Goal: Obtain resource: Download file/media

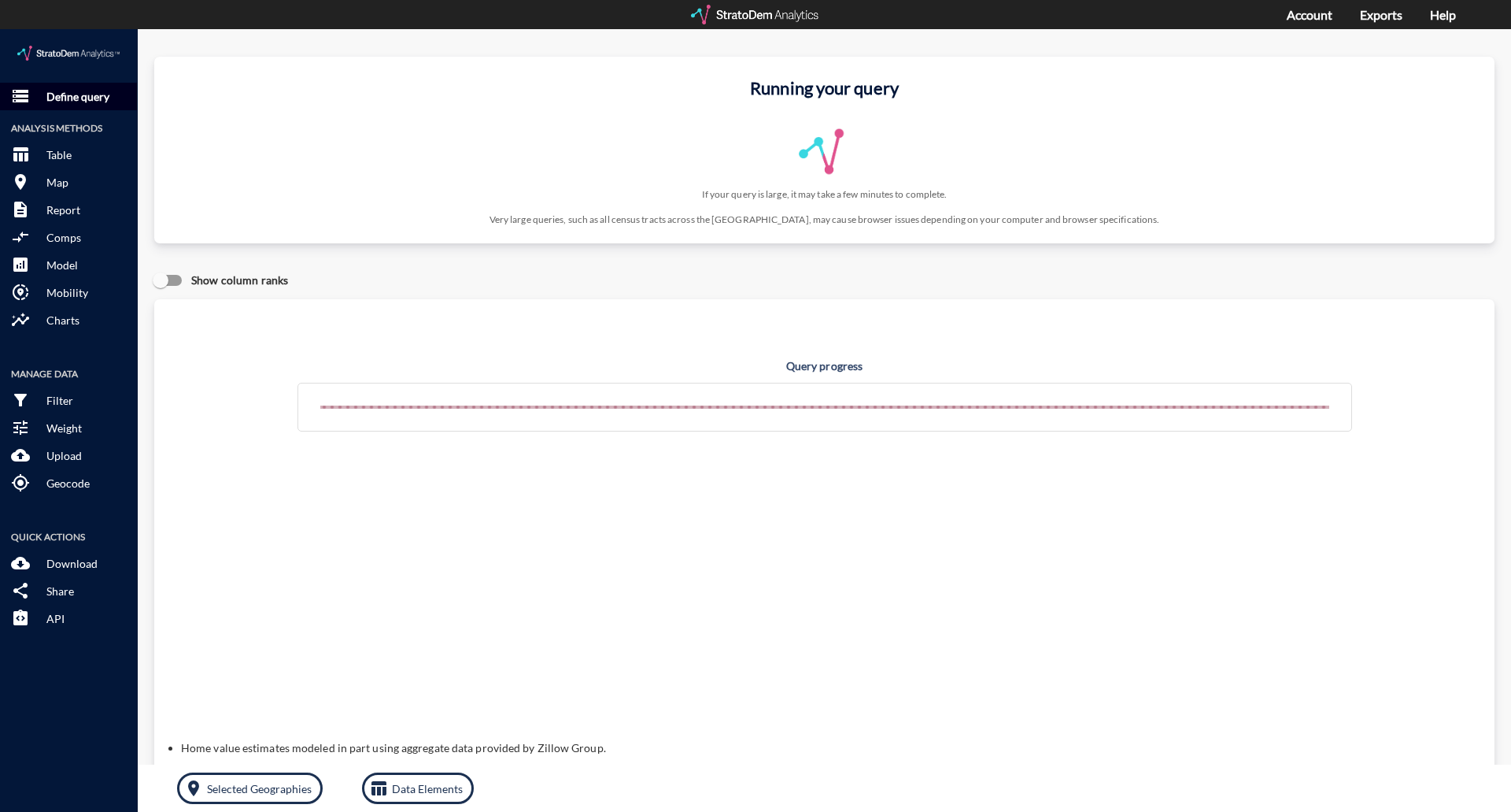
click p "Define query"
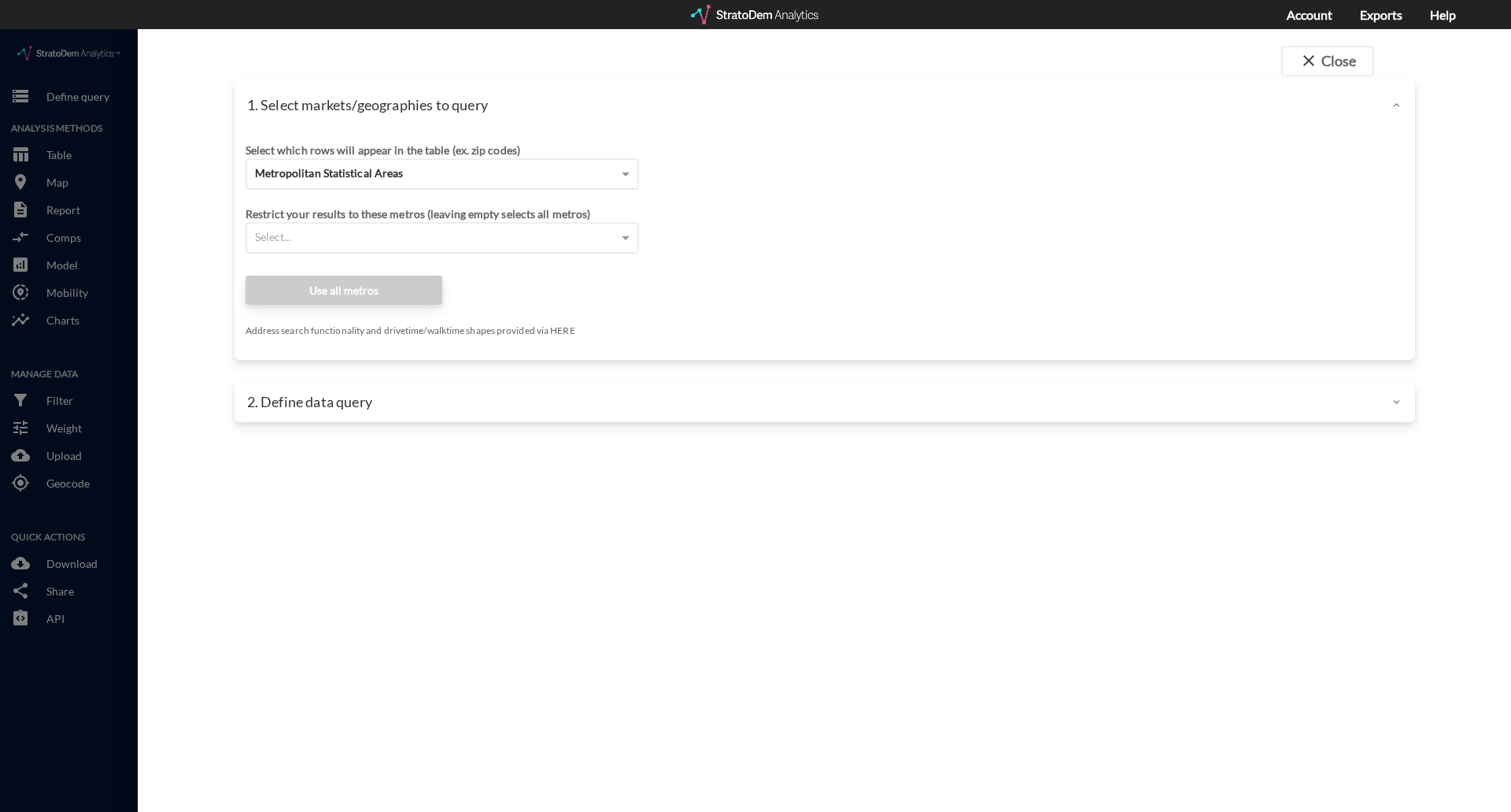
click div "Metropolitan Statistical Areas"
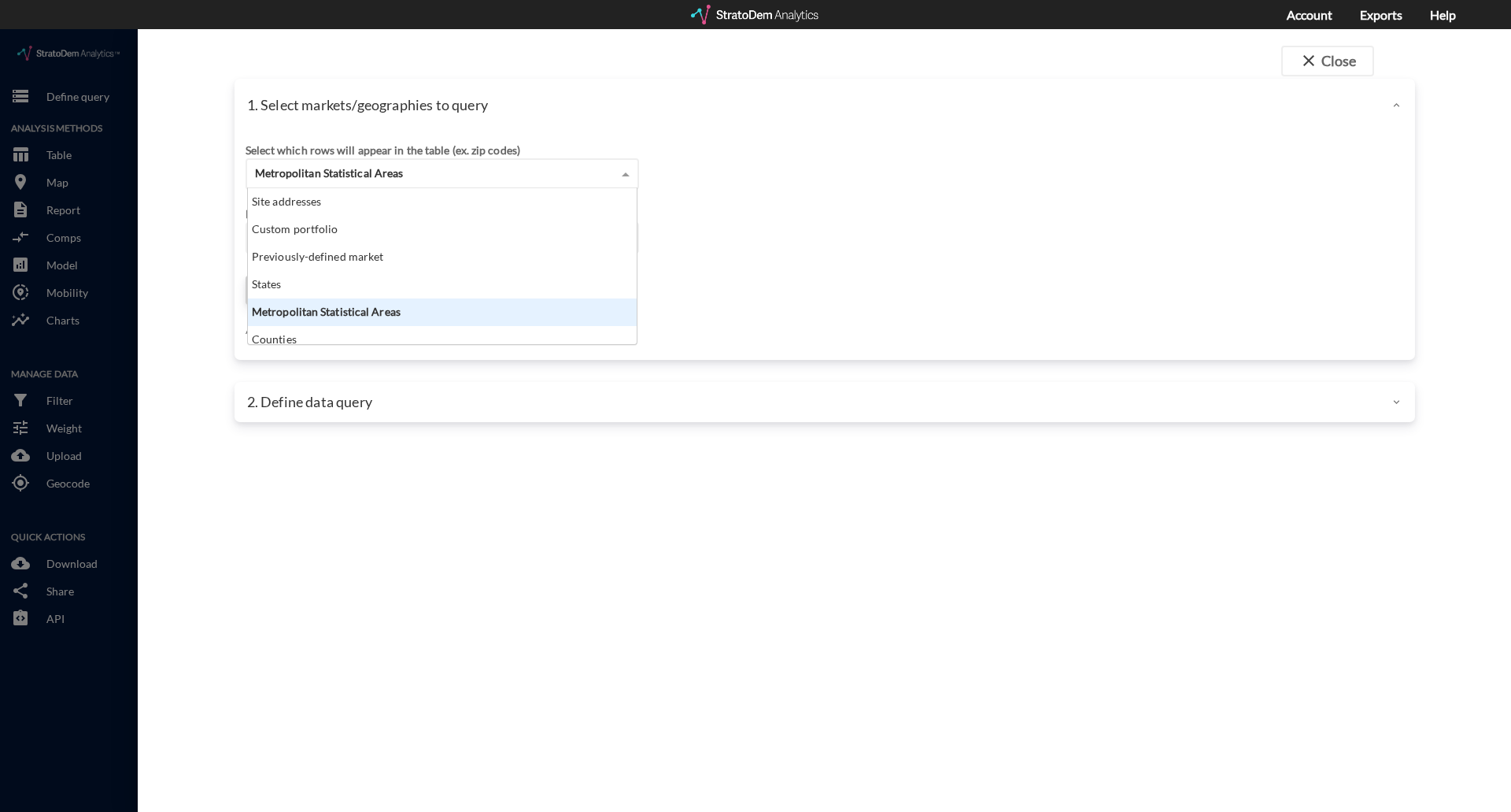
scroll to position [144, 380]
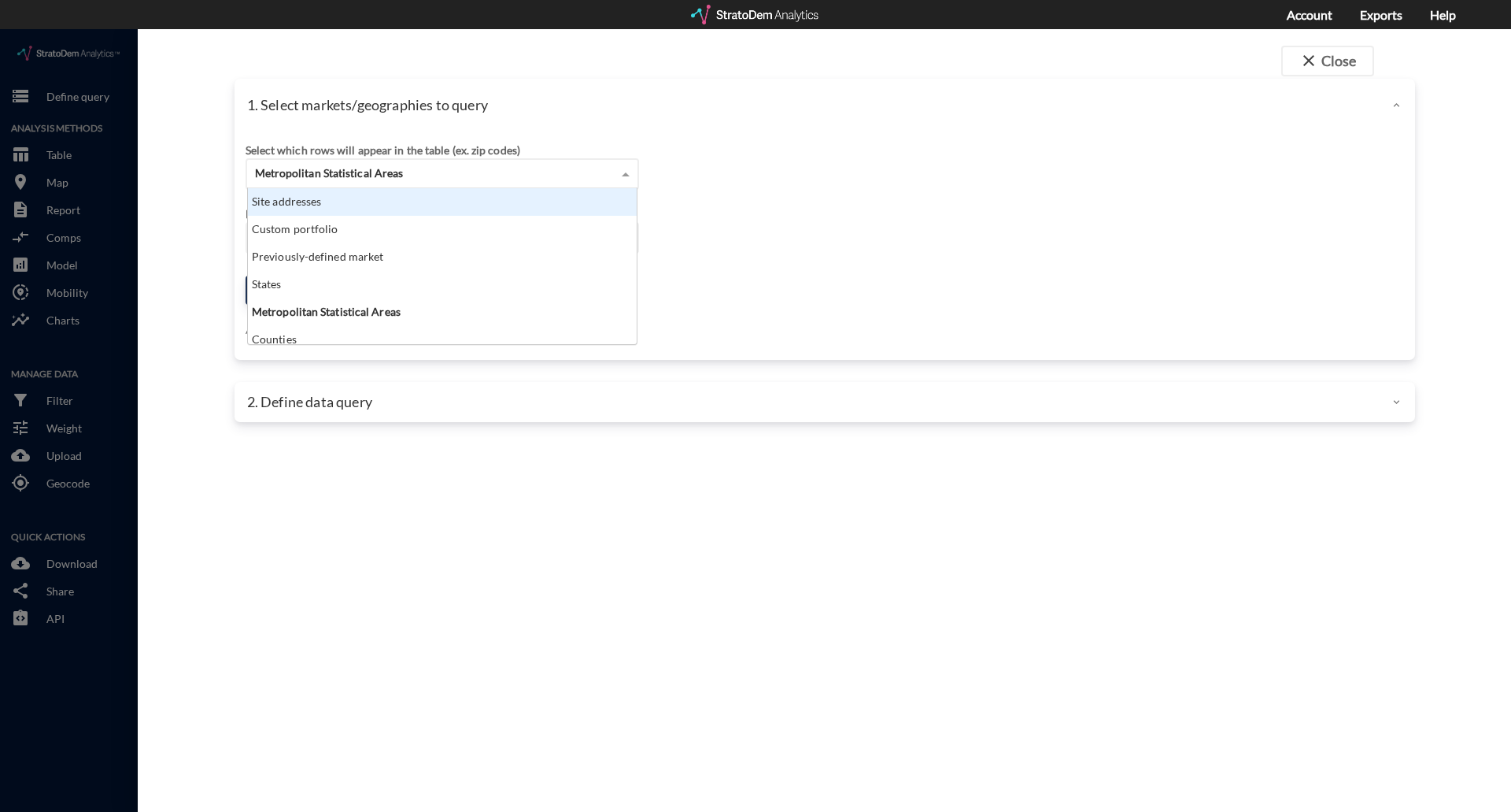
click div "Site addresses"
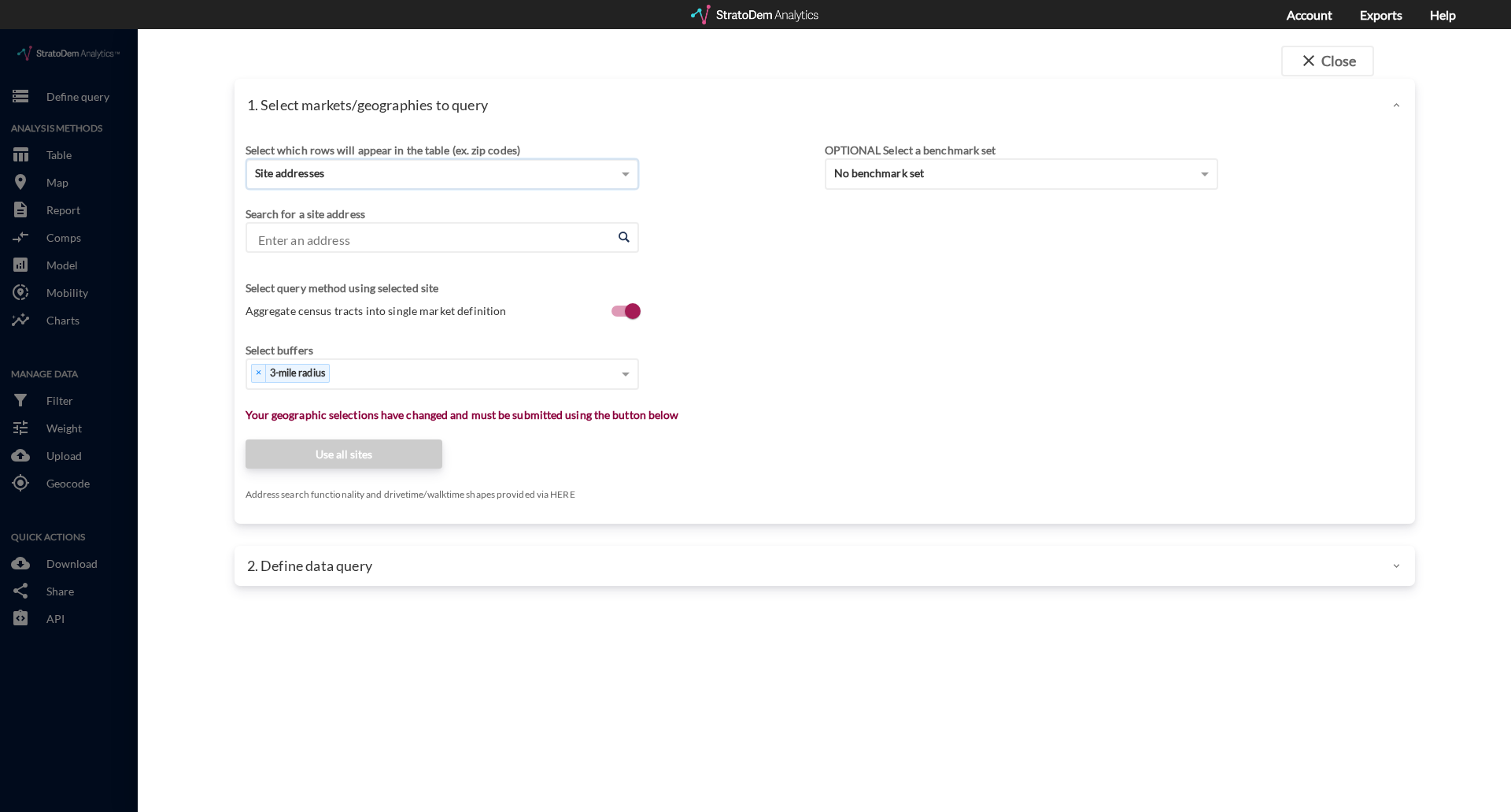
click input "Enter an address"
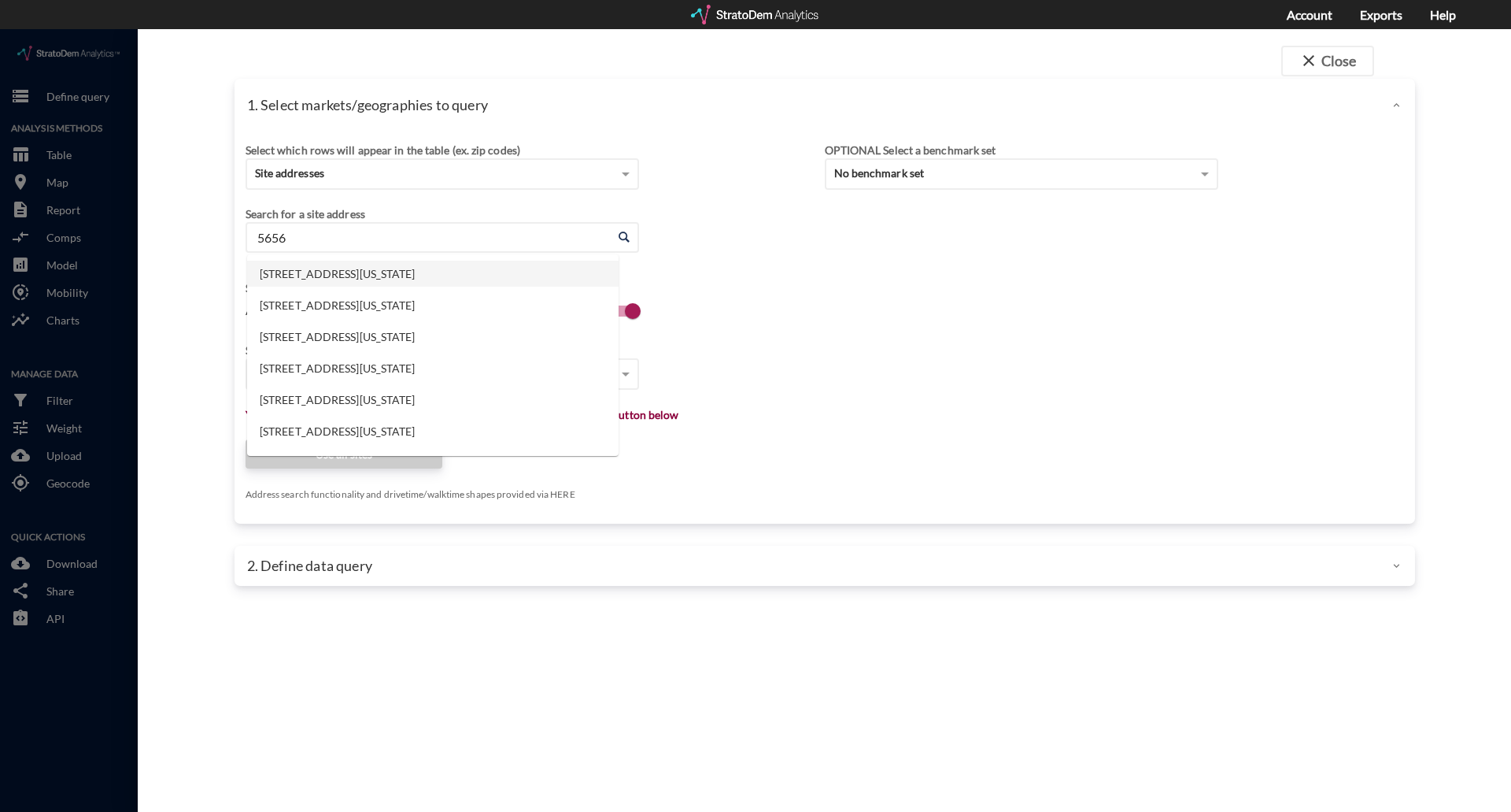
type input "5656"
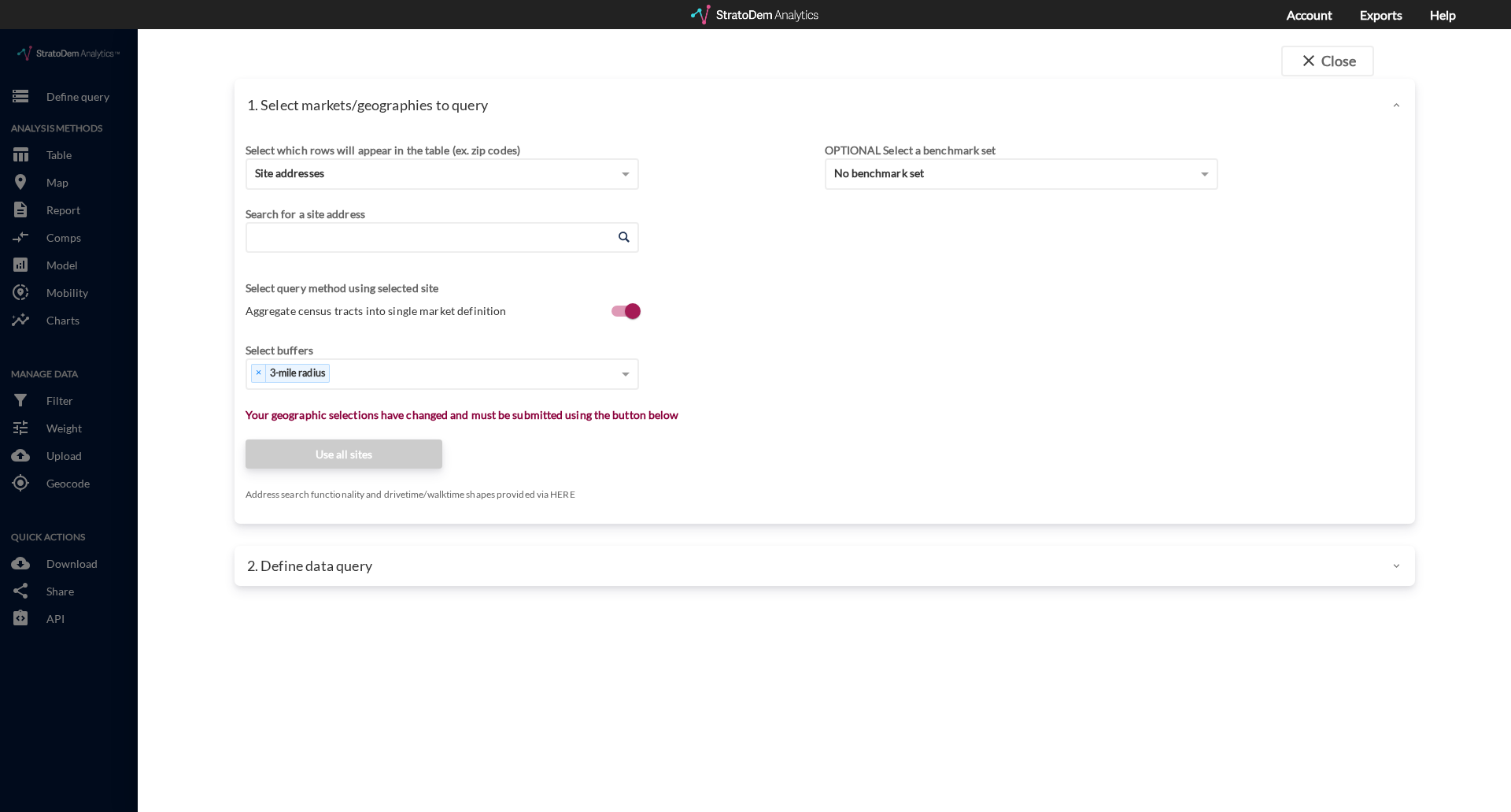
click input "Enter an address"
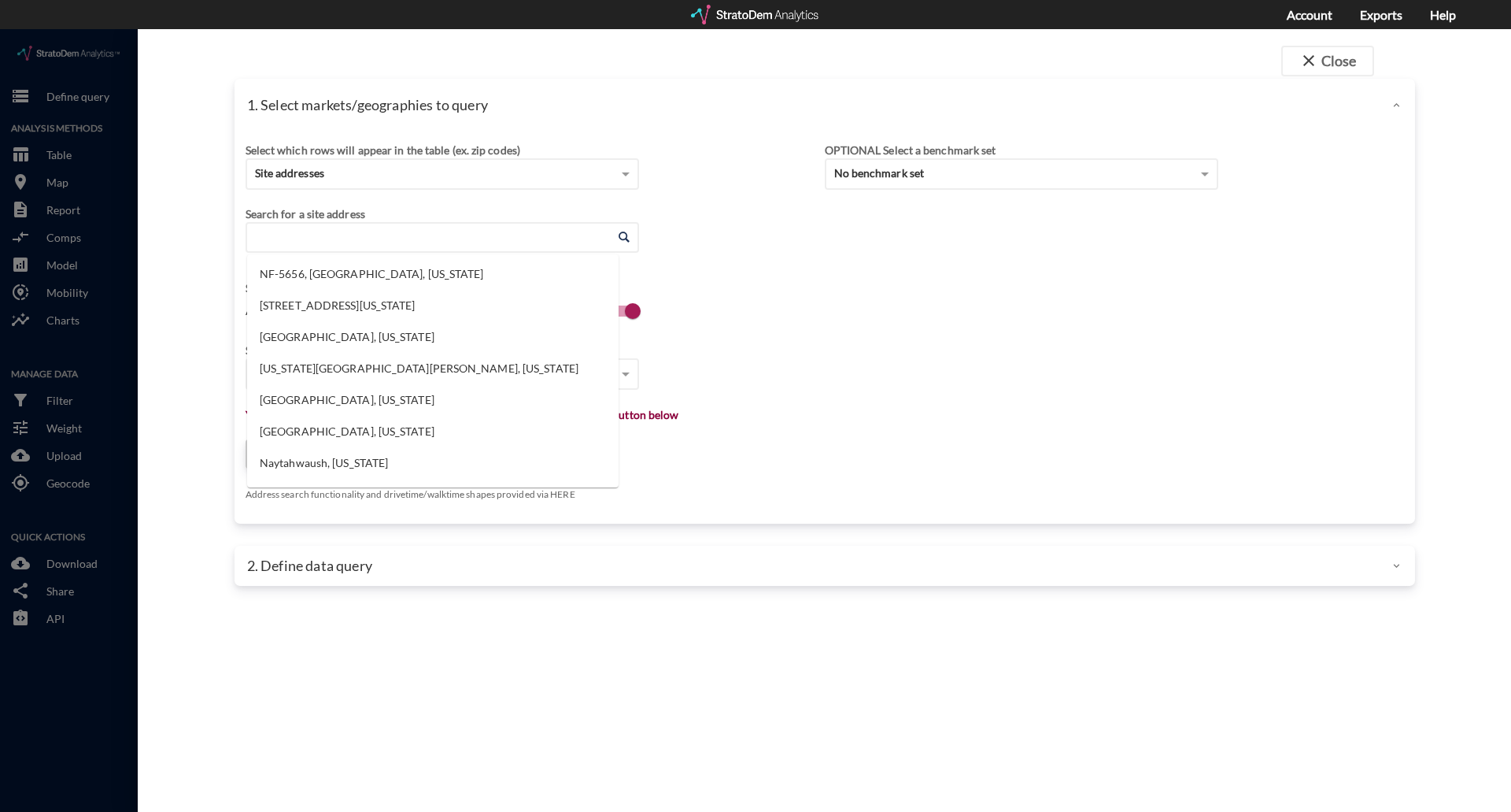
paste input "[STREET_ADDRESS]"
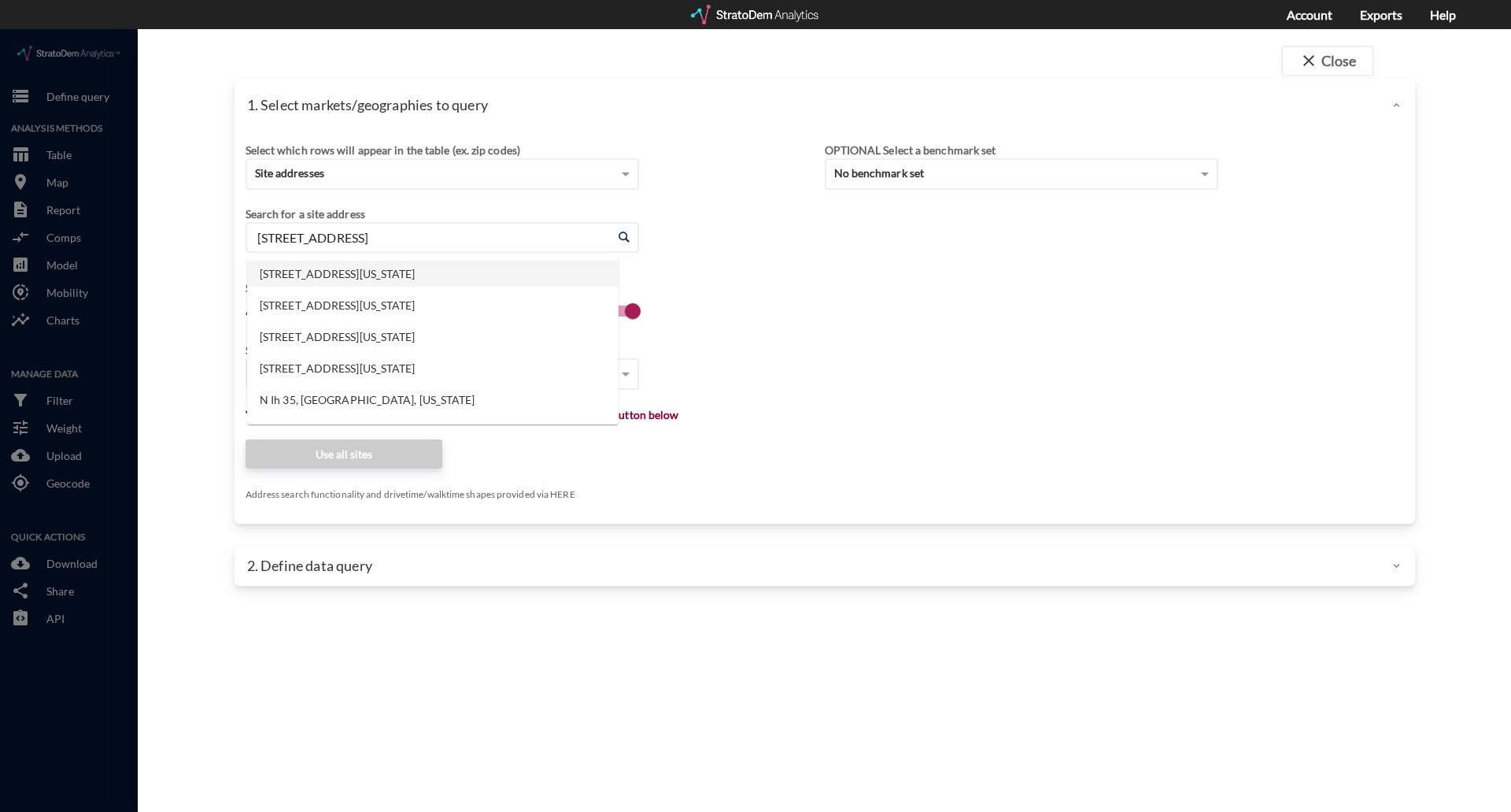
type input "[STREET_ADDRESS]"
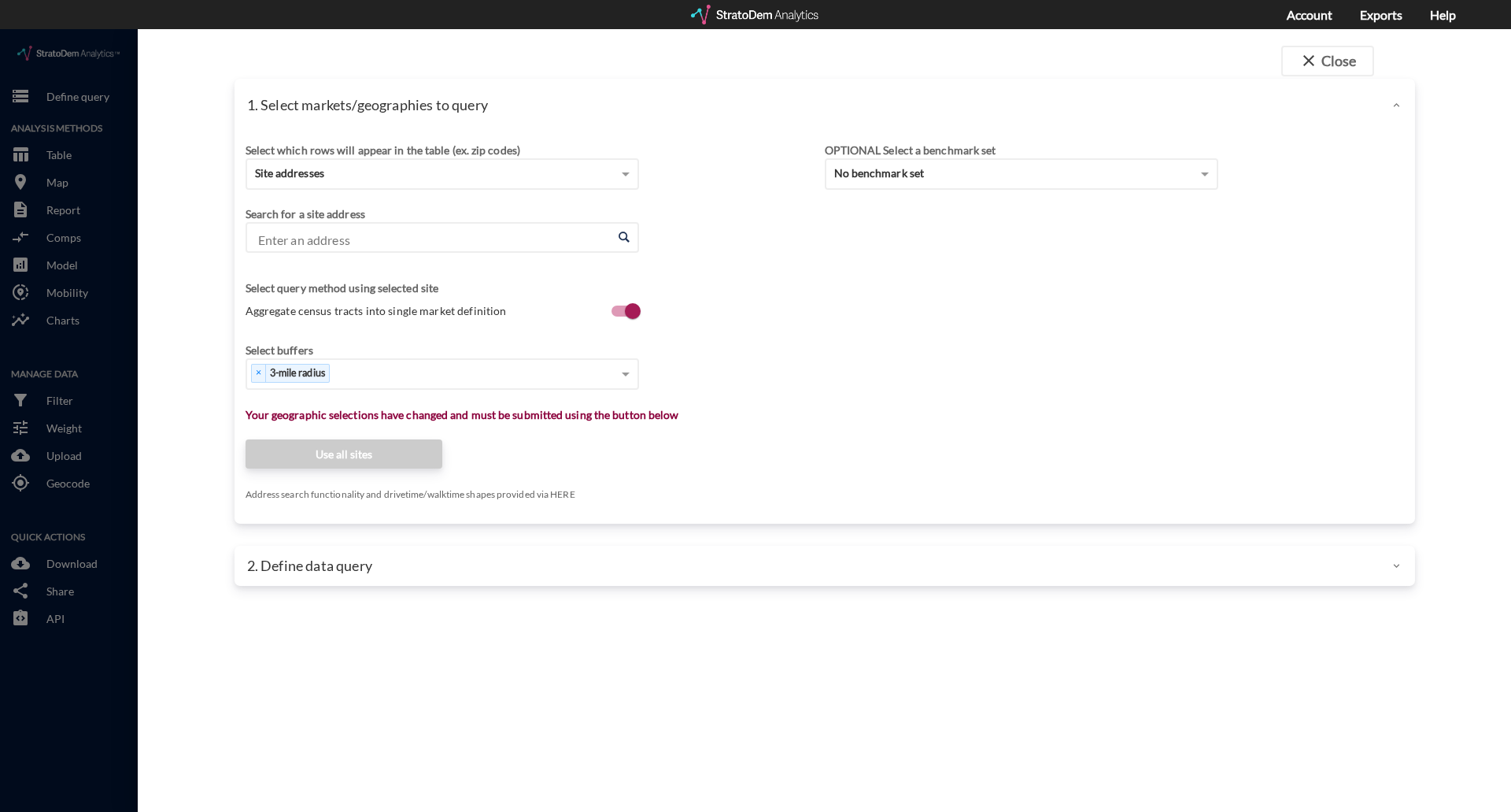
click div "Search for a site address Enter an address Enter an address"
click input "Enter an address"
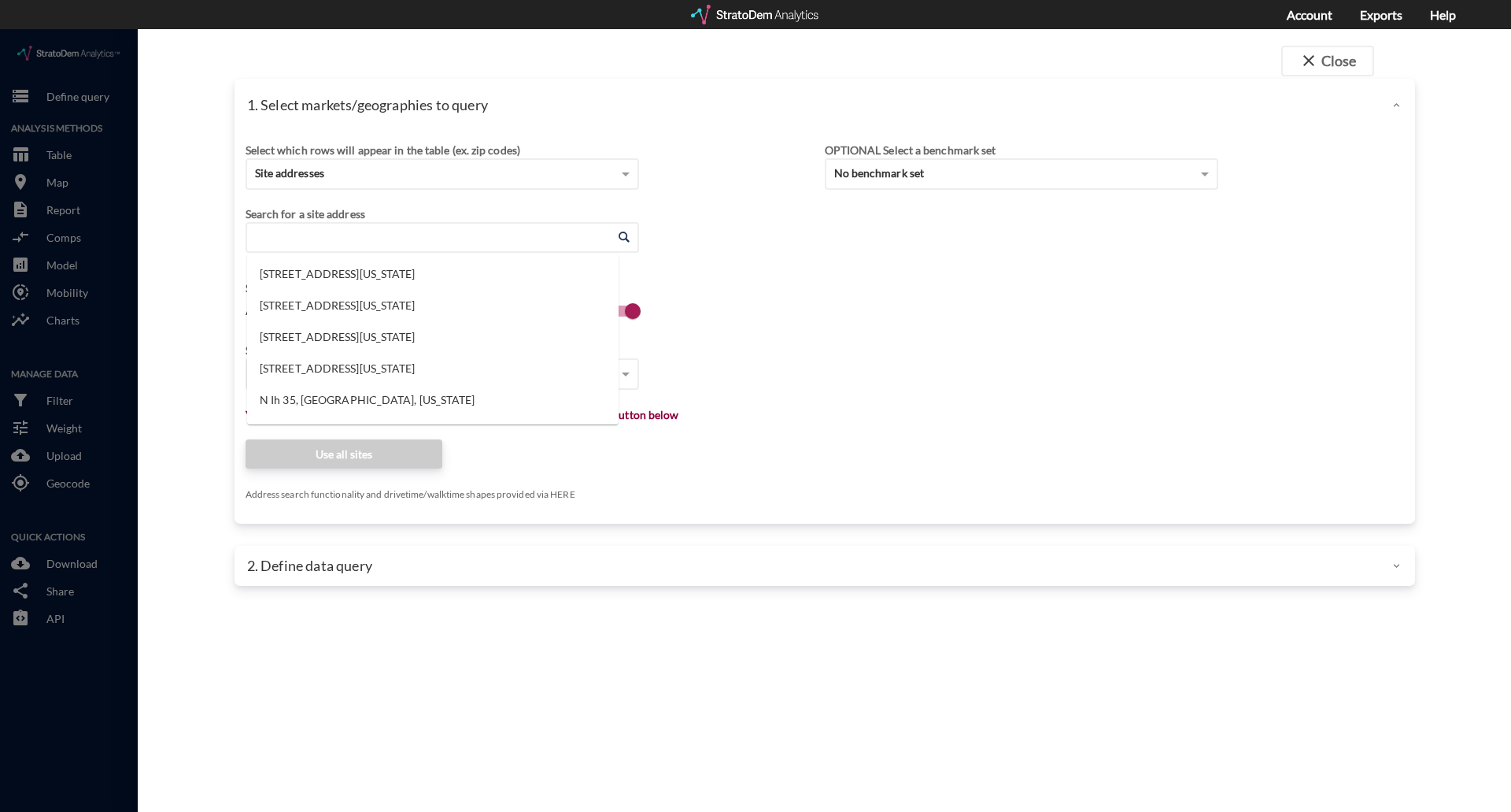
paste input "[STREET_ADDRESS]"
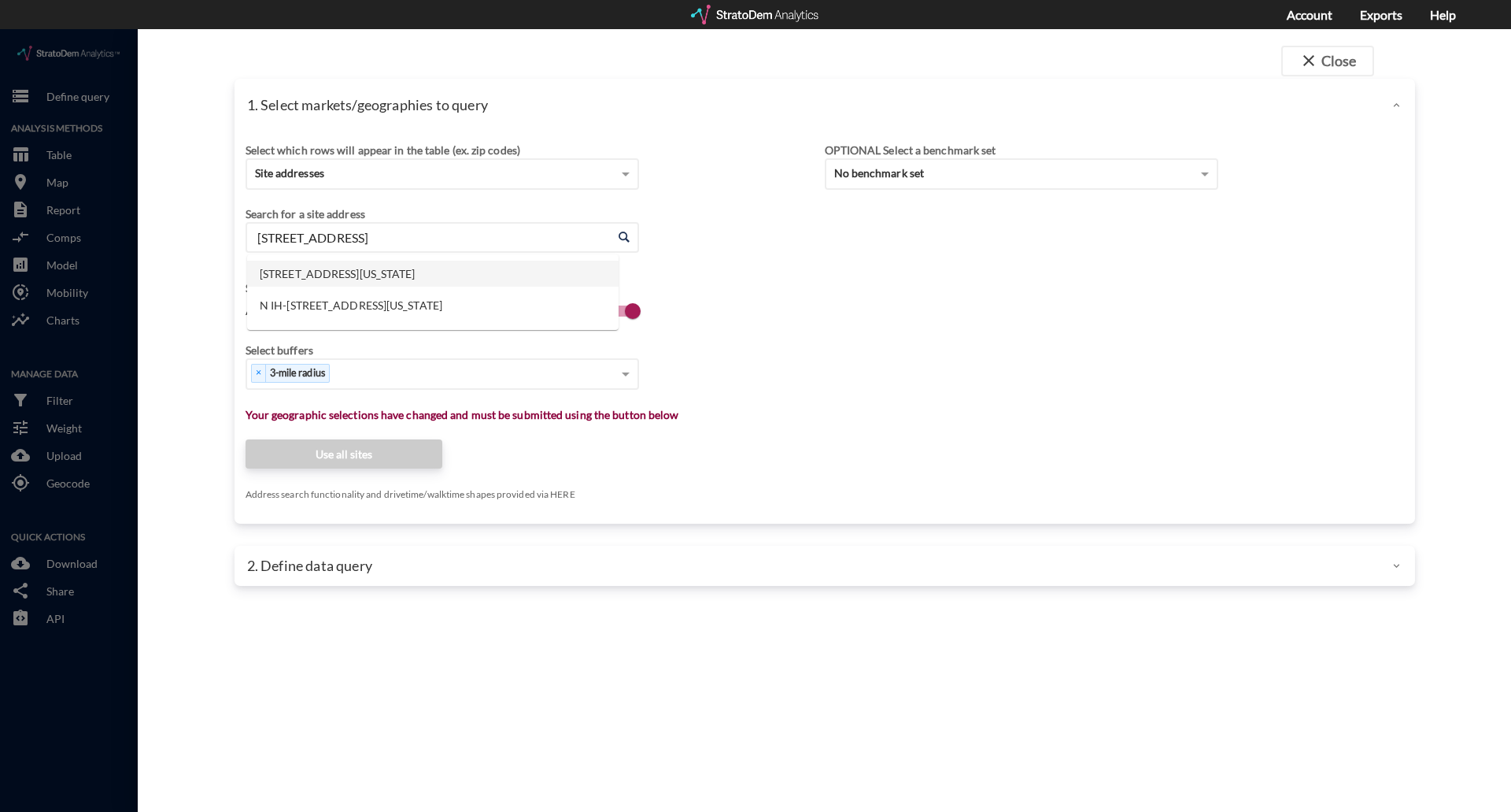
click li "[STREET_ADDRESS][US_STATE]"
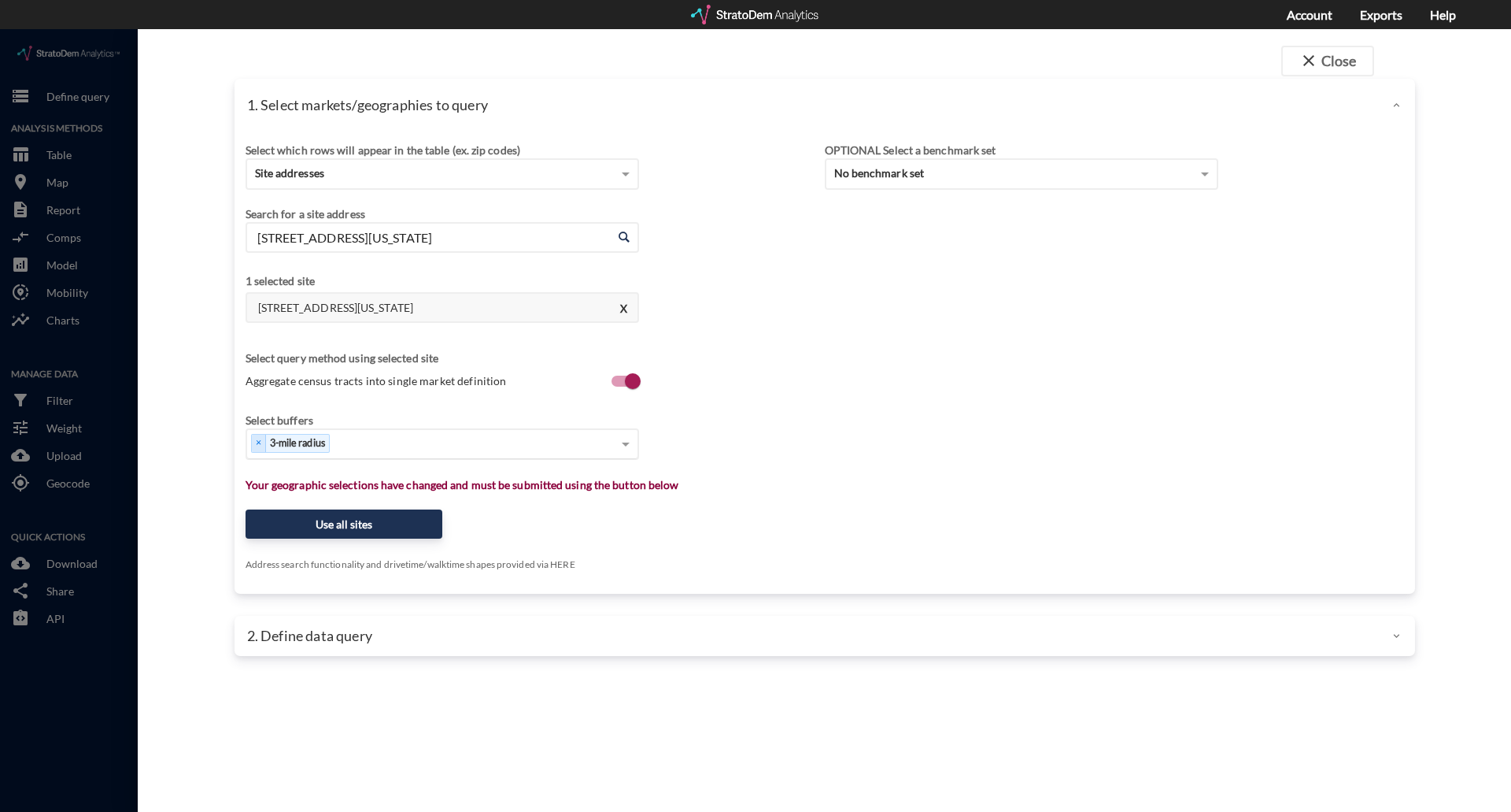
type input "[STREET_ADDRESS][US_STATE]"
click div "Select..."
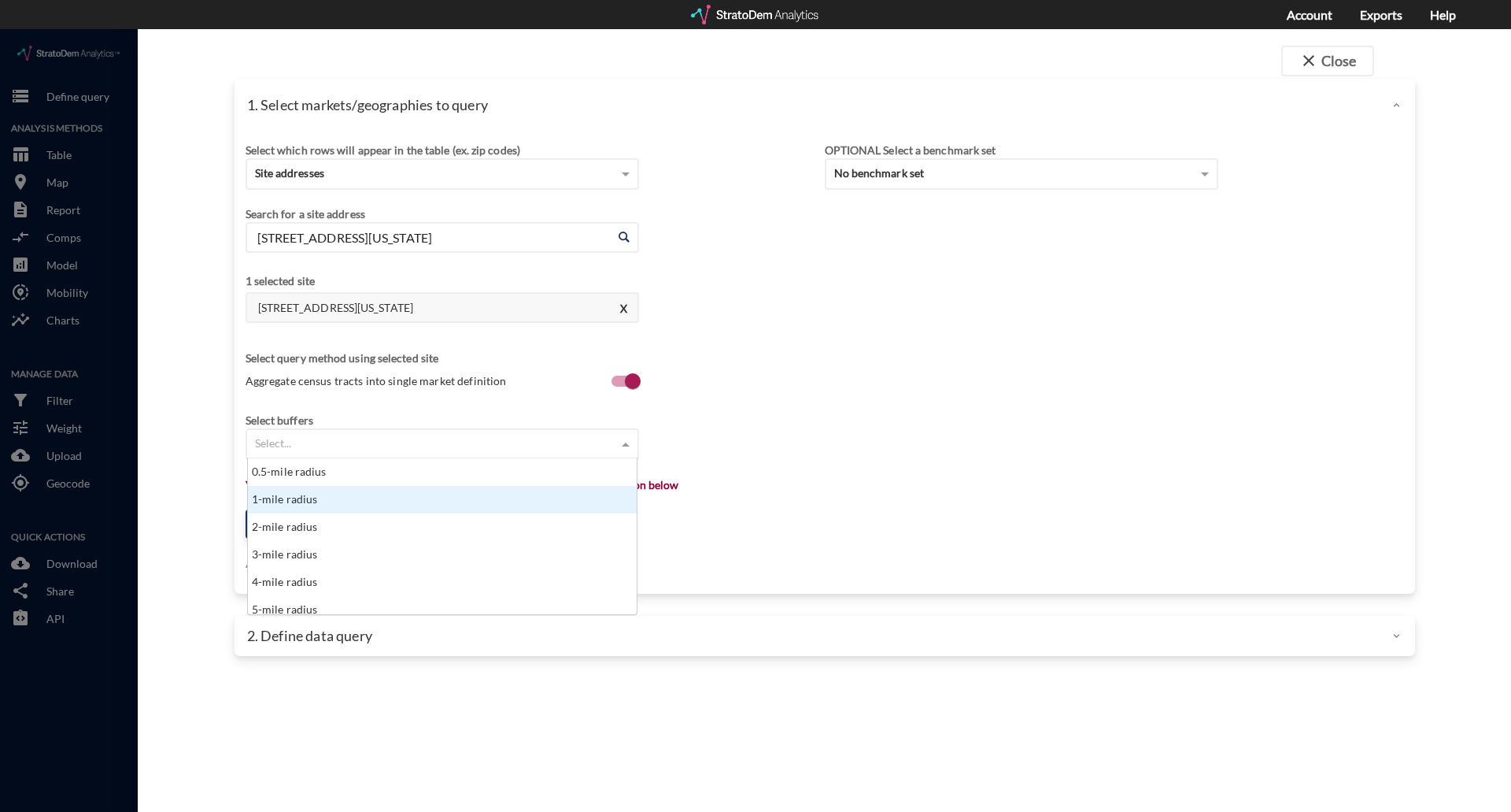
click div "1-mile radius"
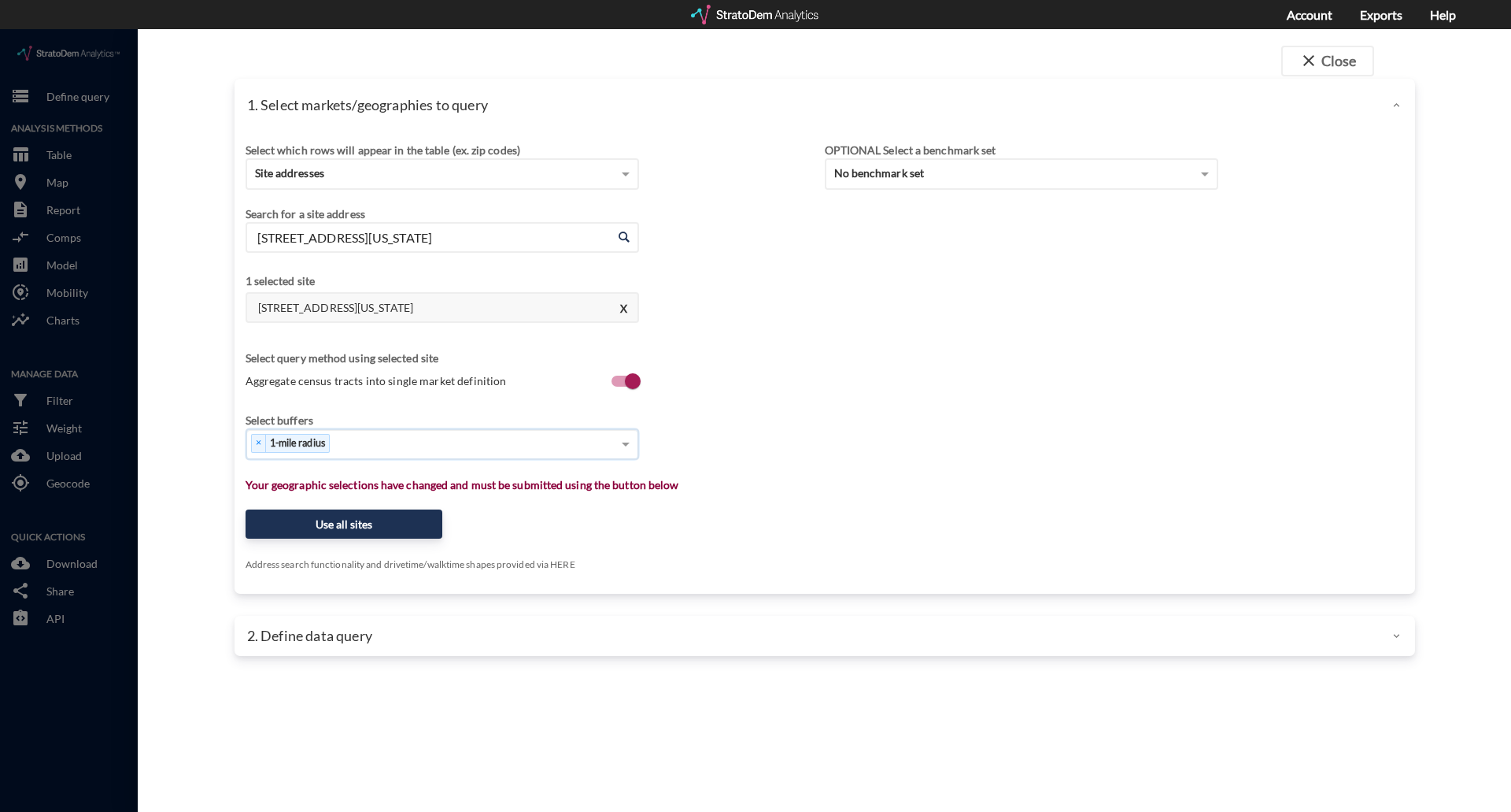
click div "× 1-mile radius"
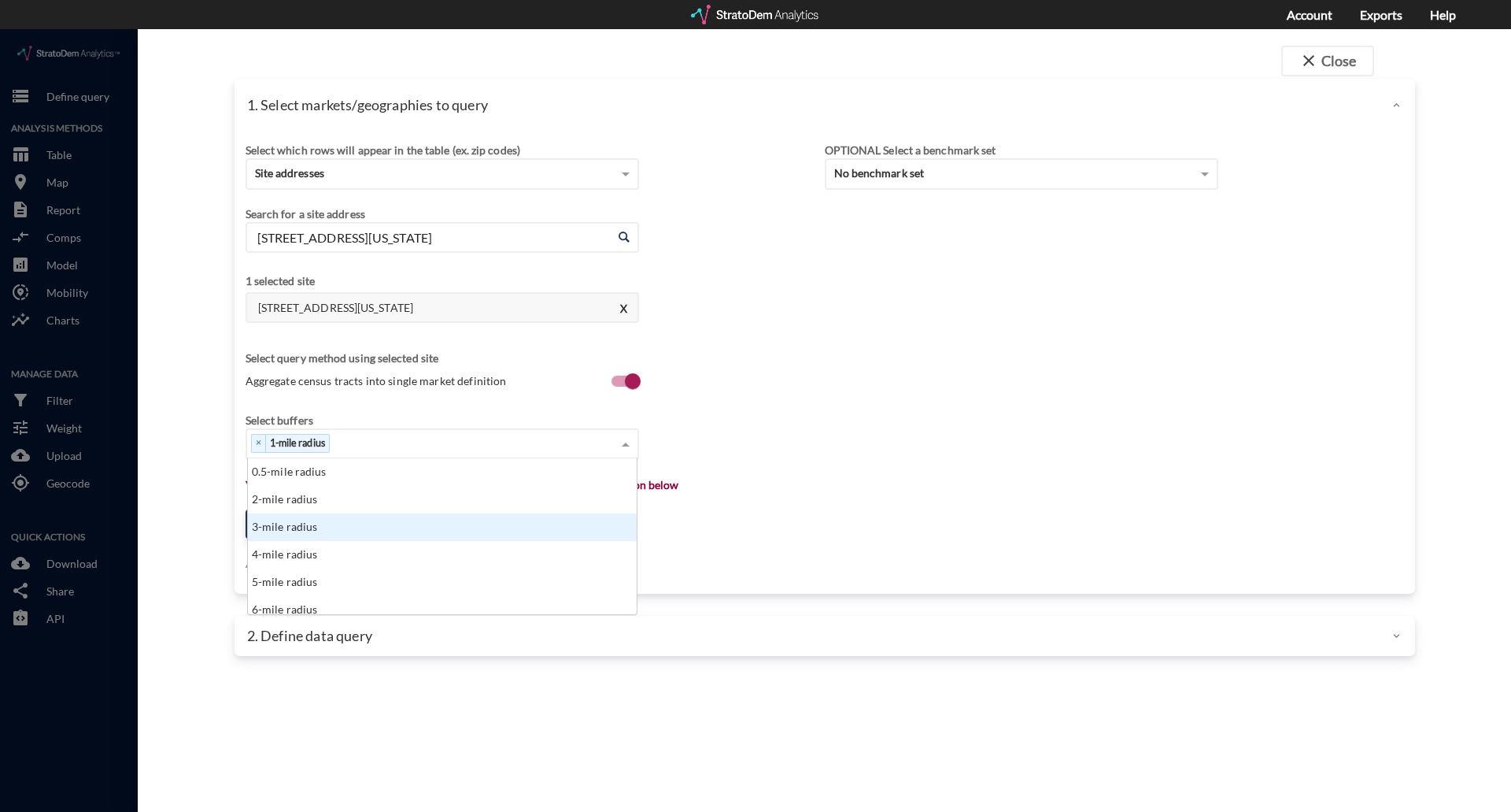
click div "3-mile radius"
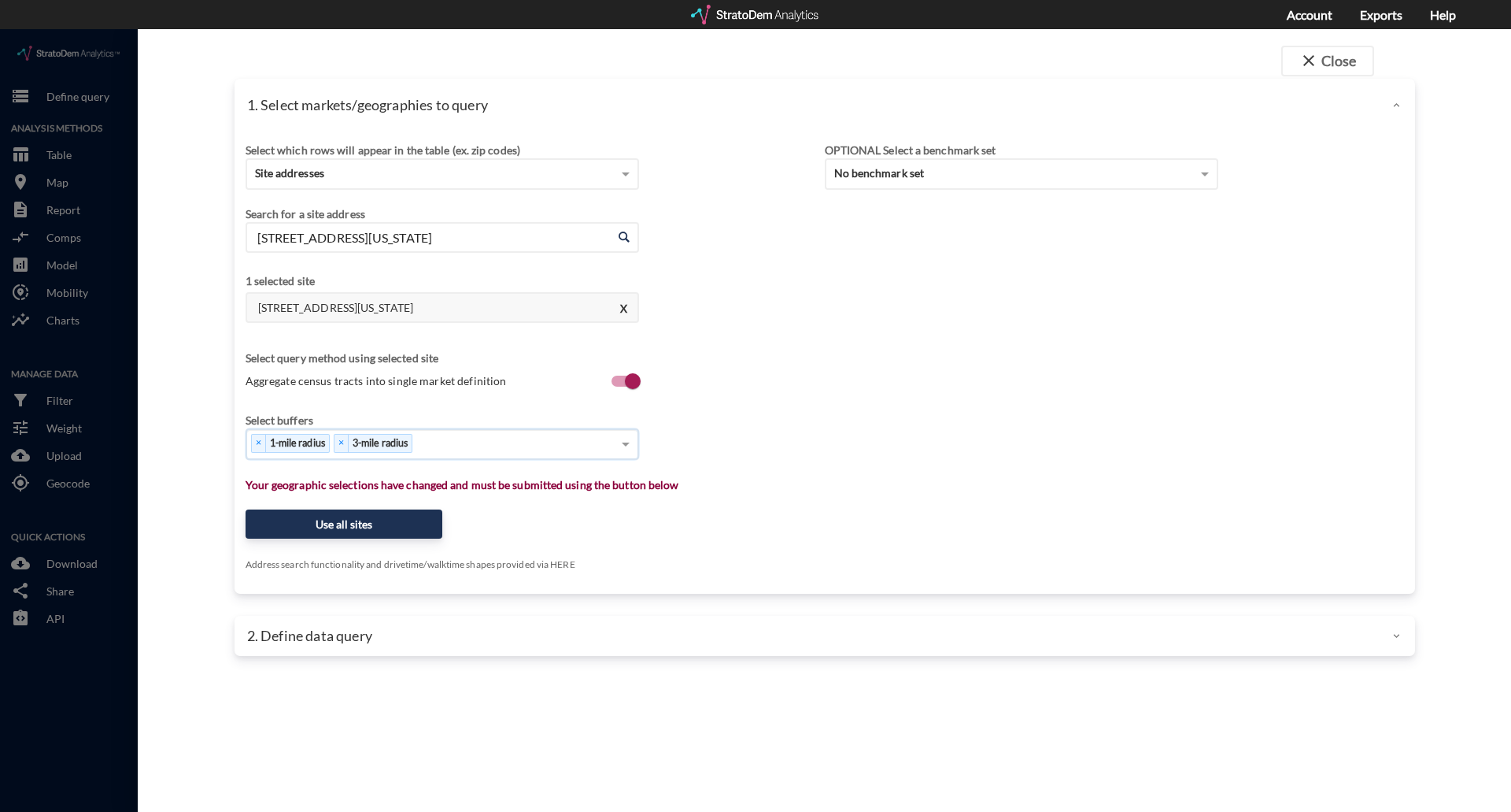
click div "× 1-mile radius × 3-mile radius"
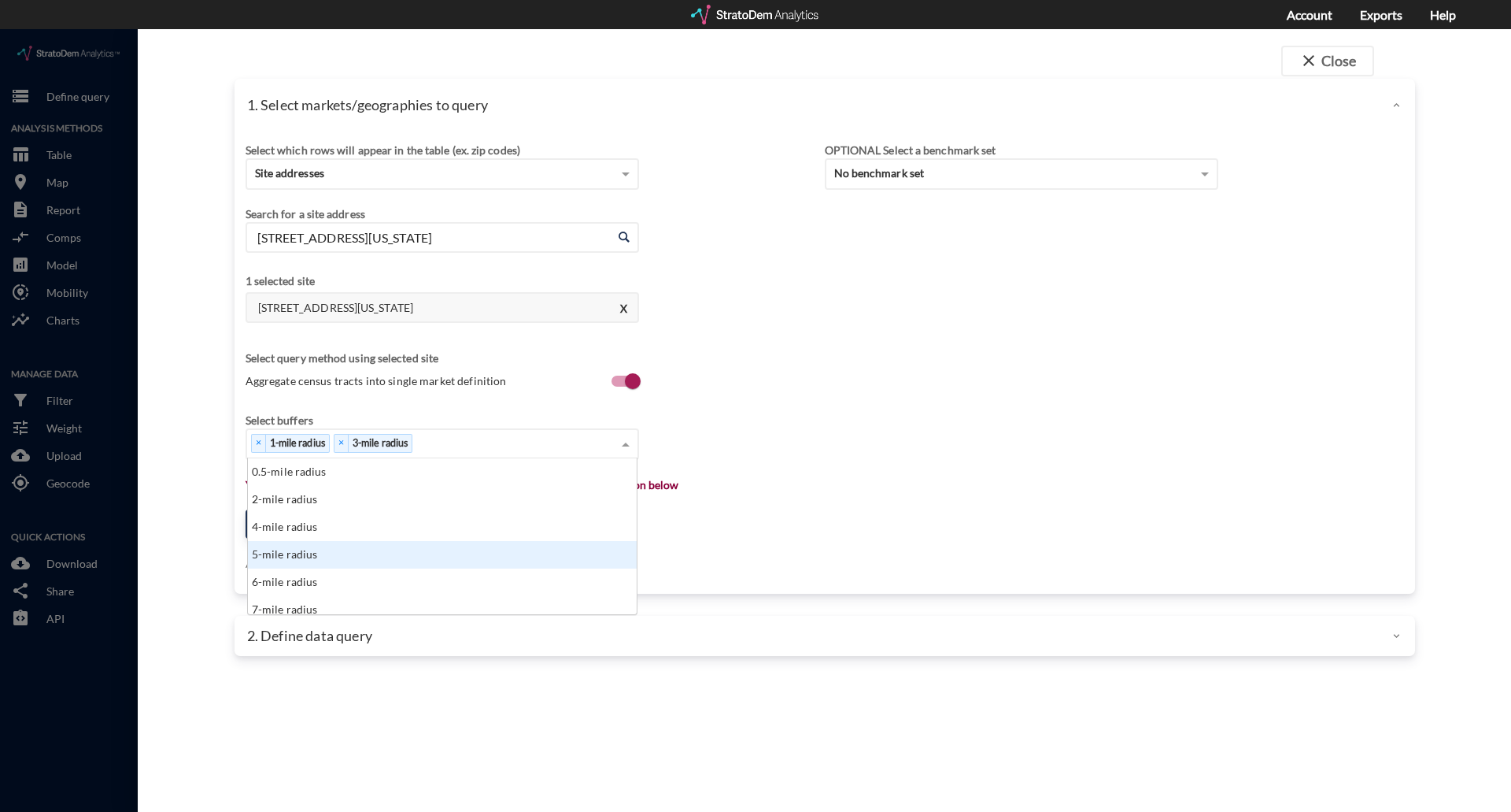
click div "5-mile radius"
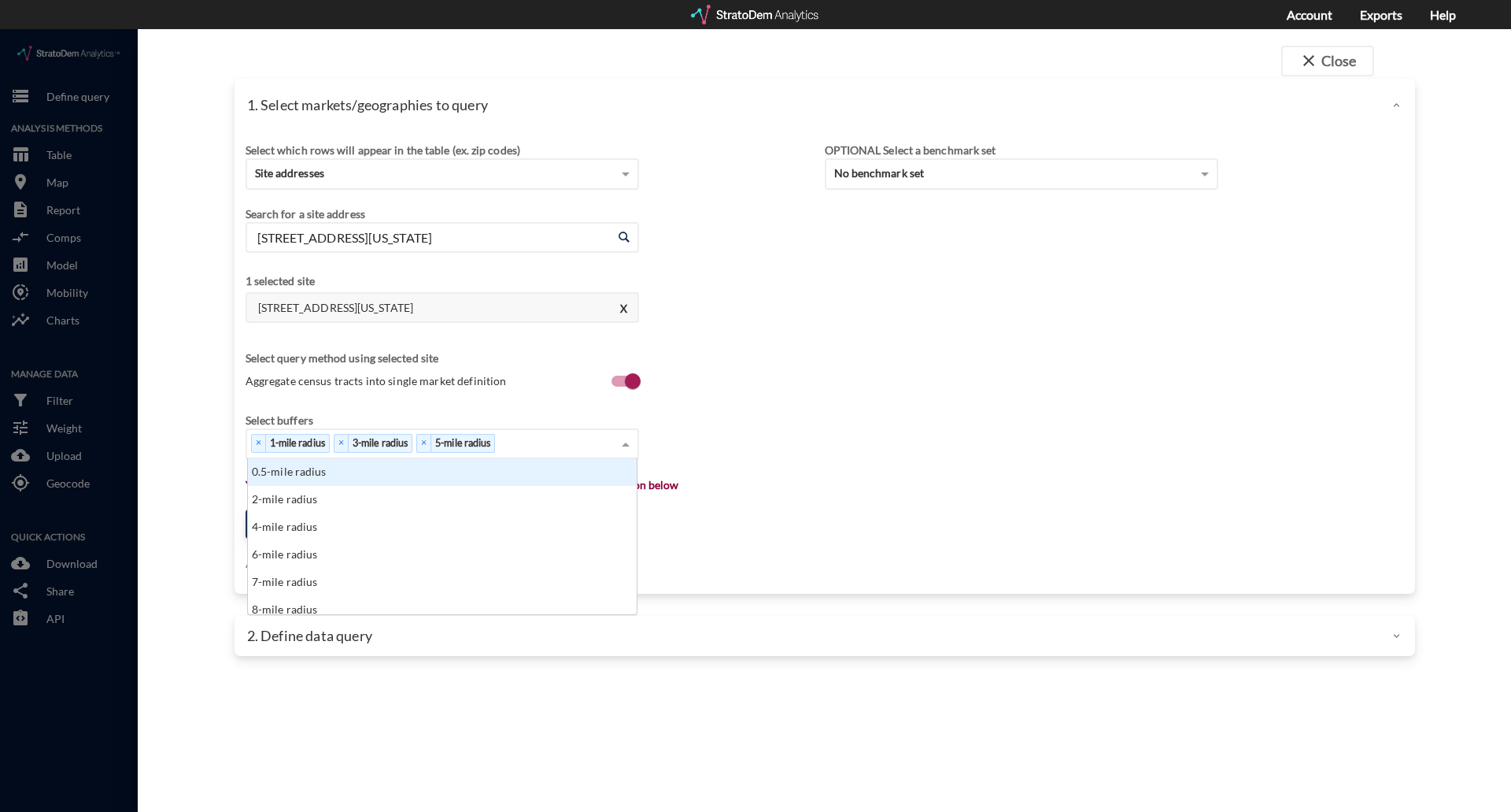
click div "× 1-mile radius × 3-mile radius × 5-mile radius"
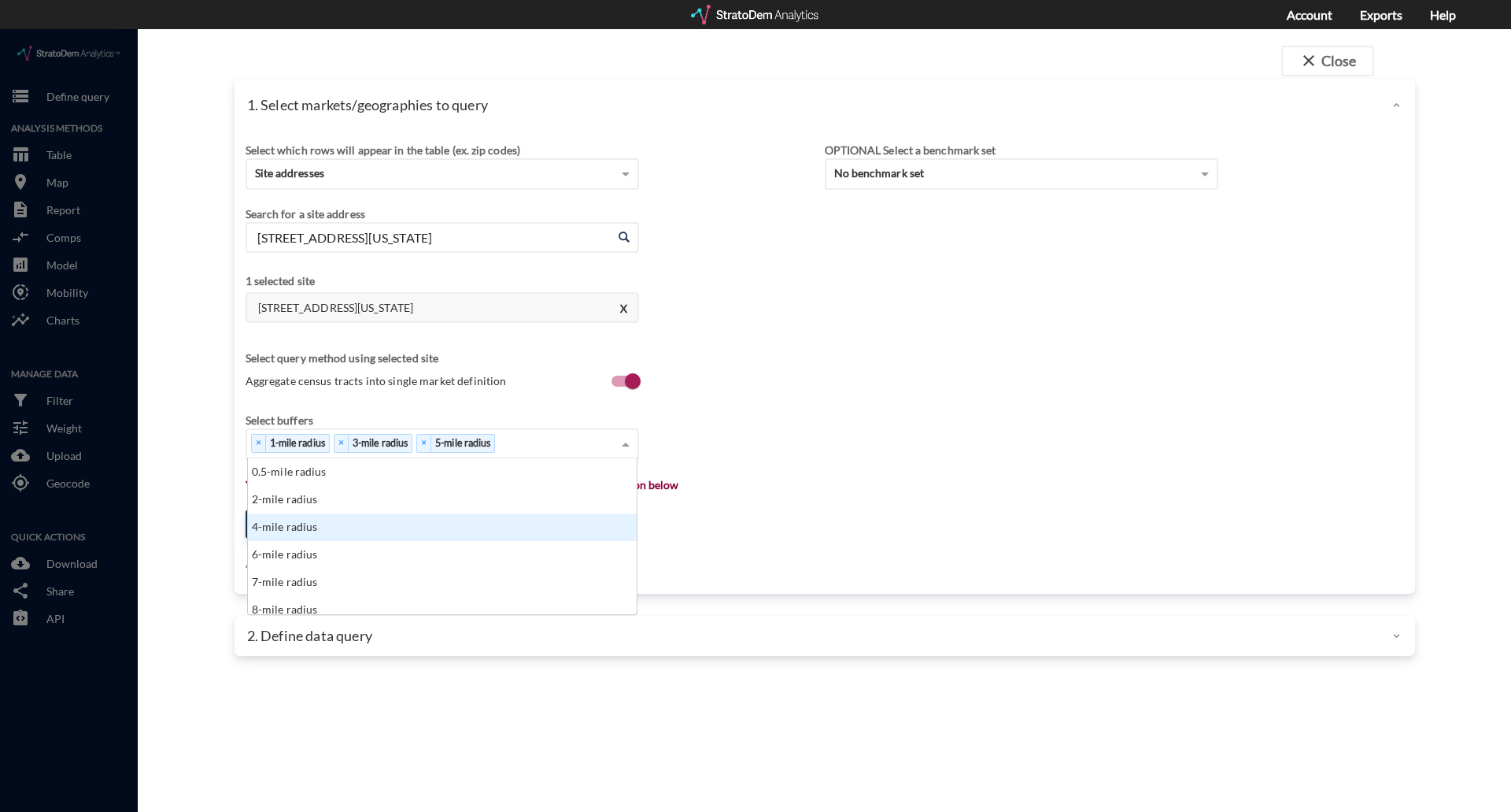
scroll to position [78, 0]
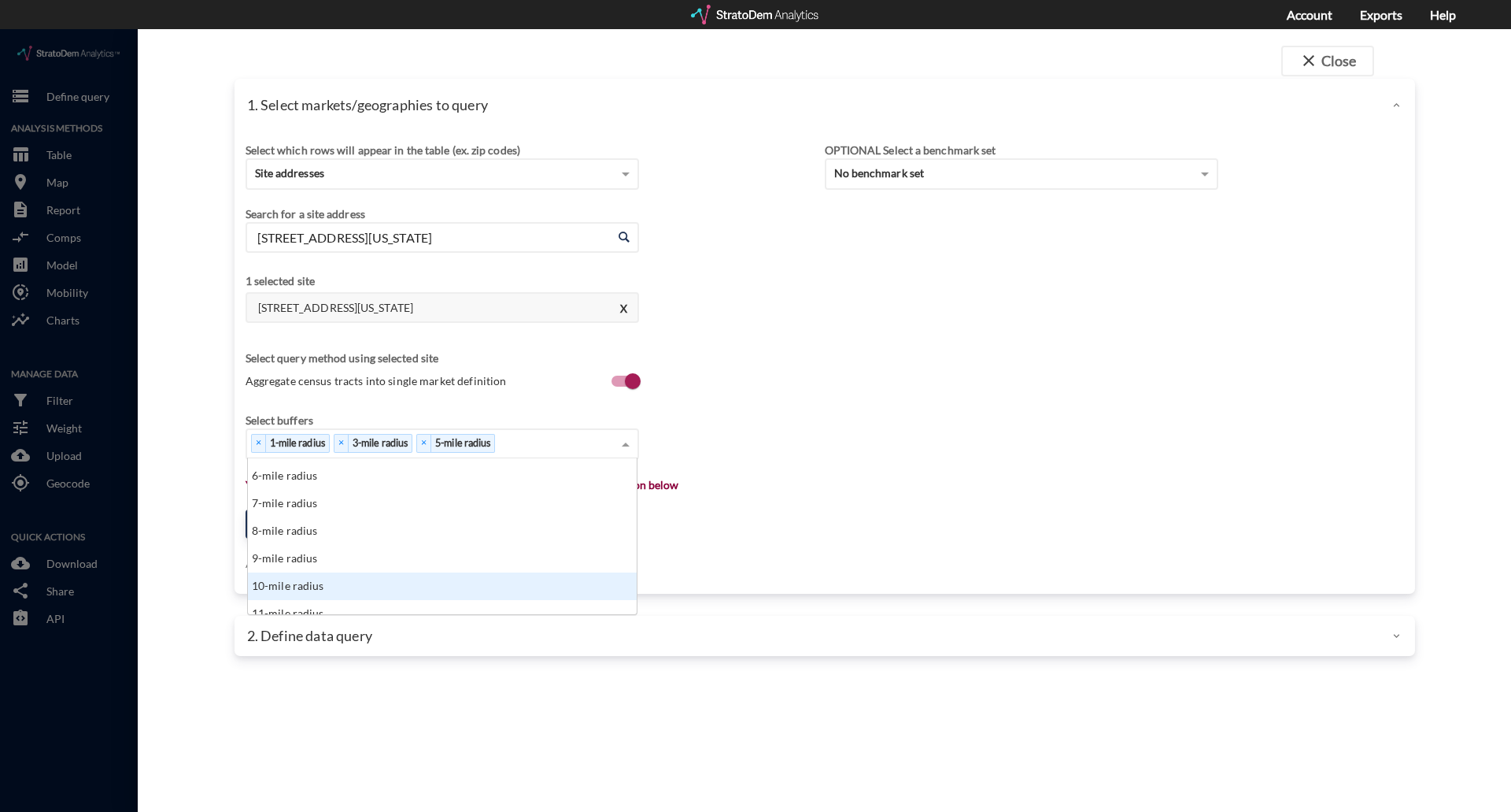
click div "10-mile radius"
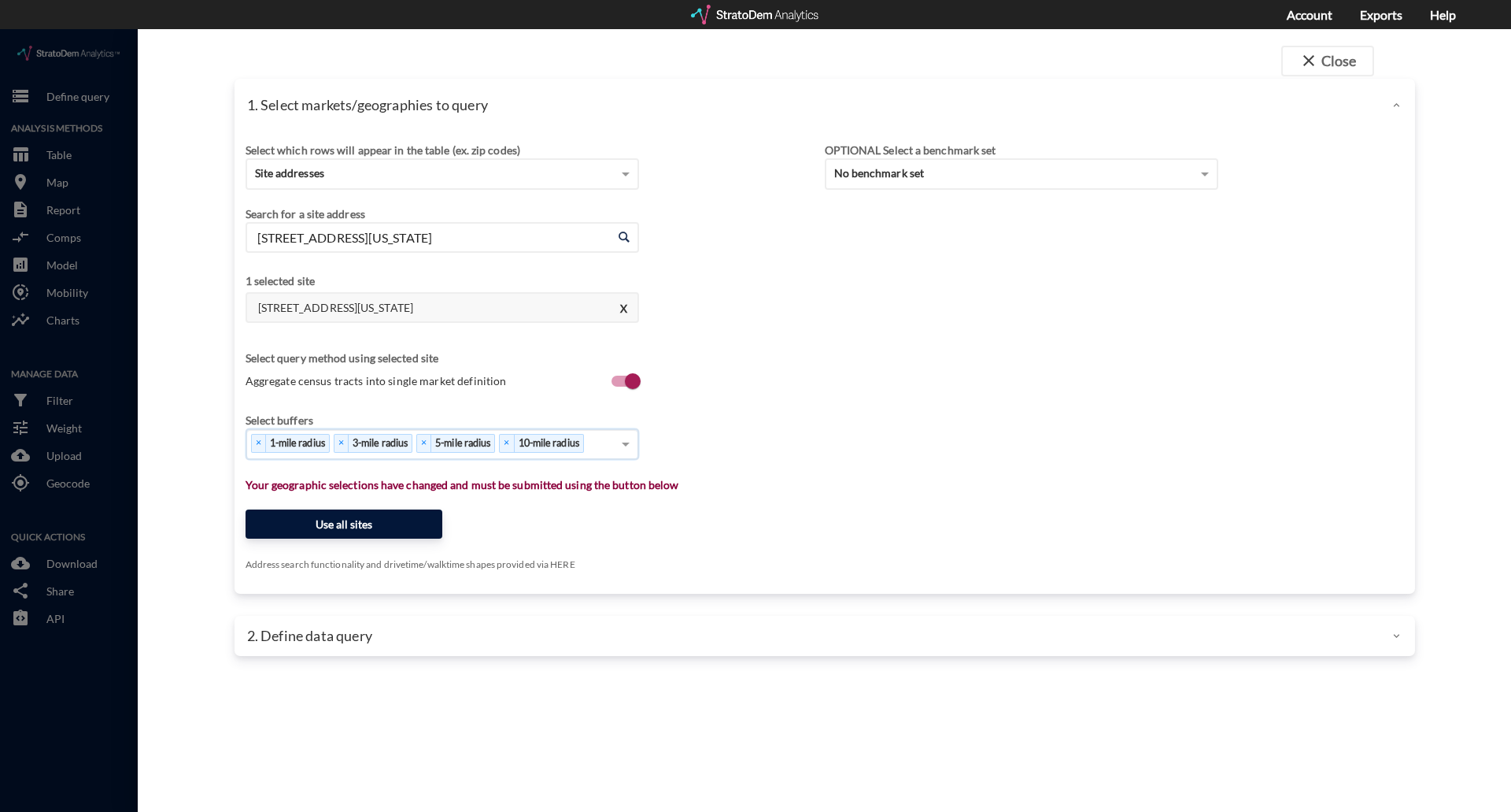
click button "Use all sites"
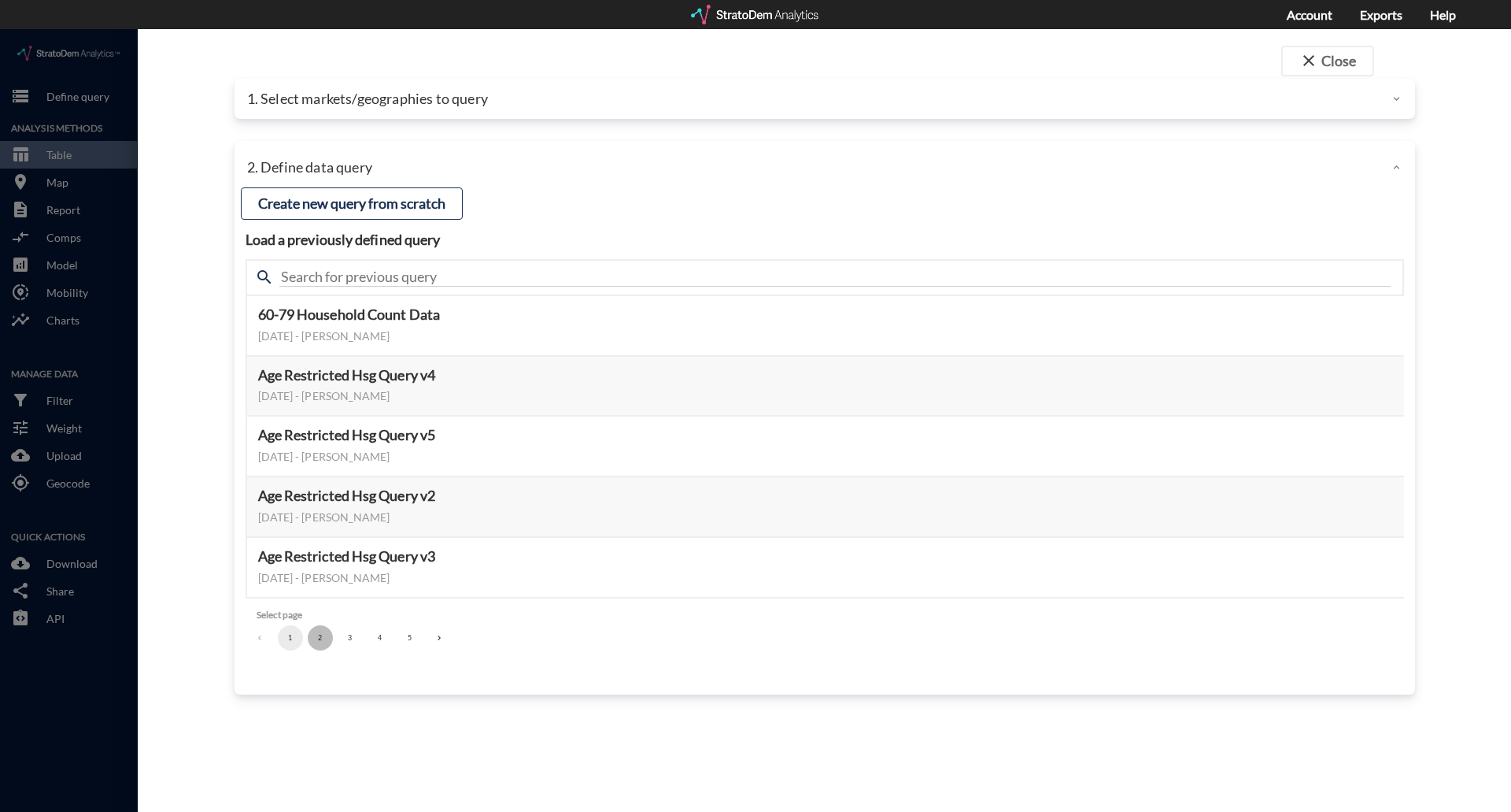
click button "2"
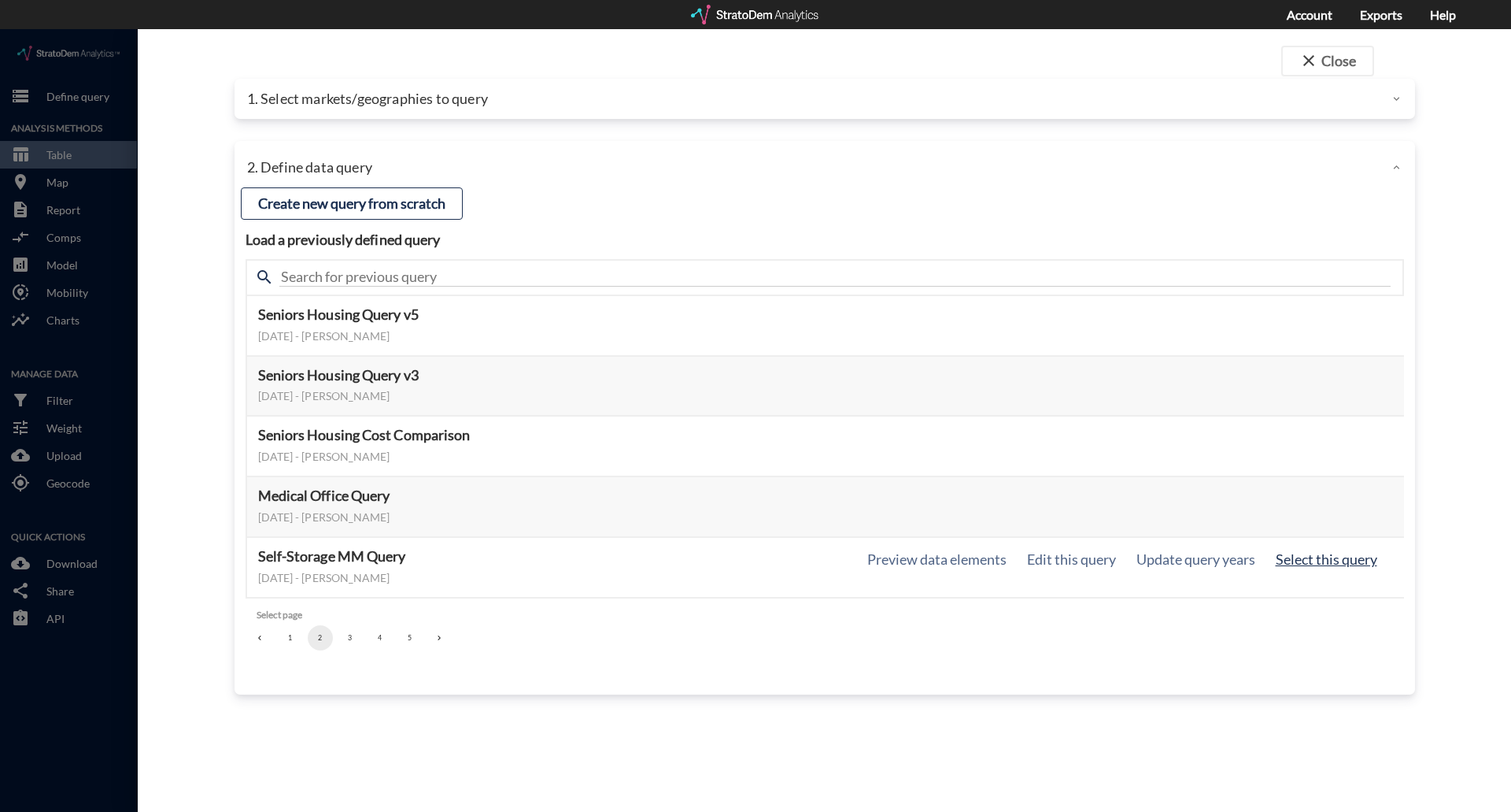
click button "Select this query"
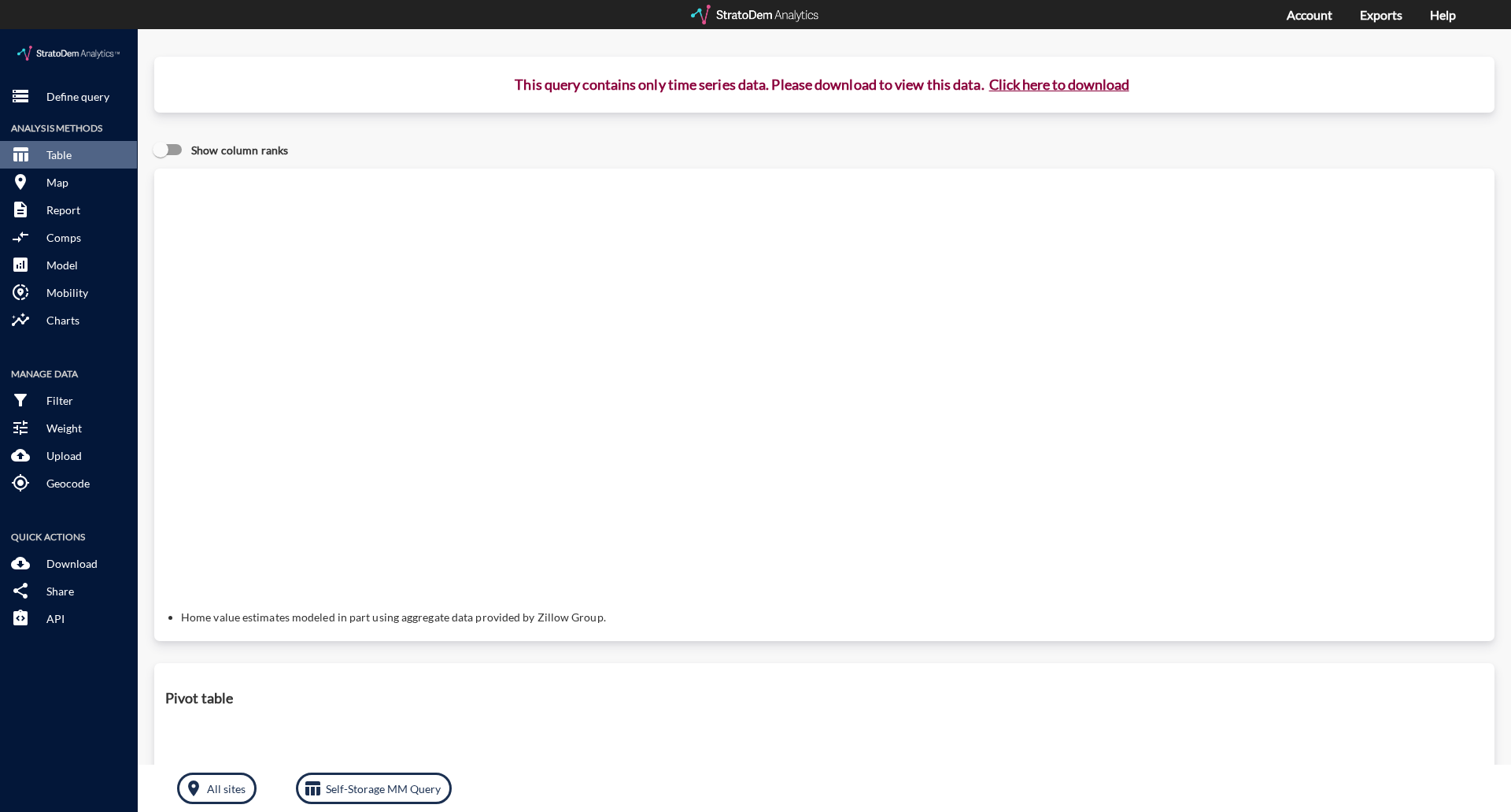
click button "Click here to download"
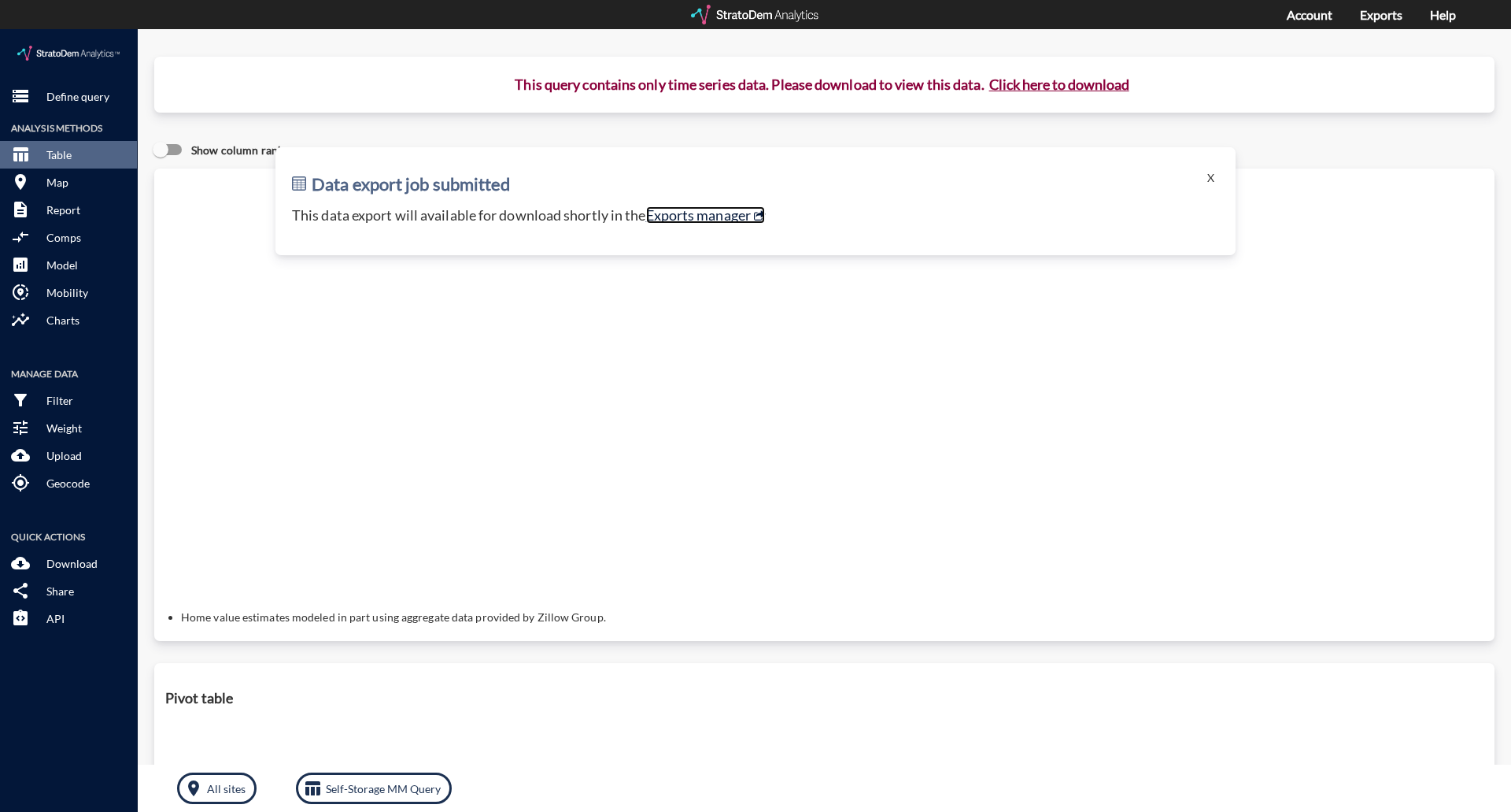
click link "Exports manager"
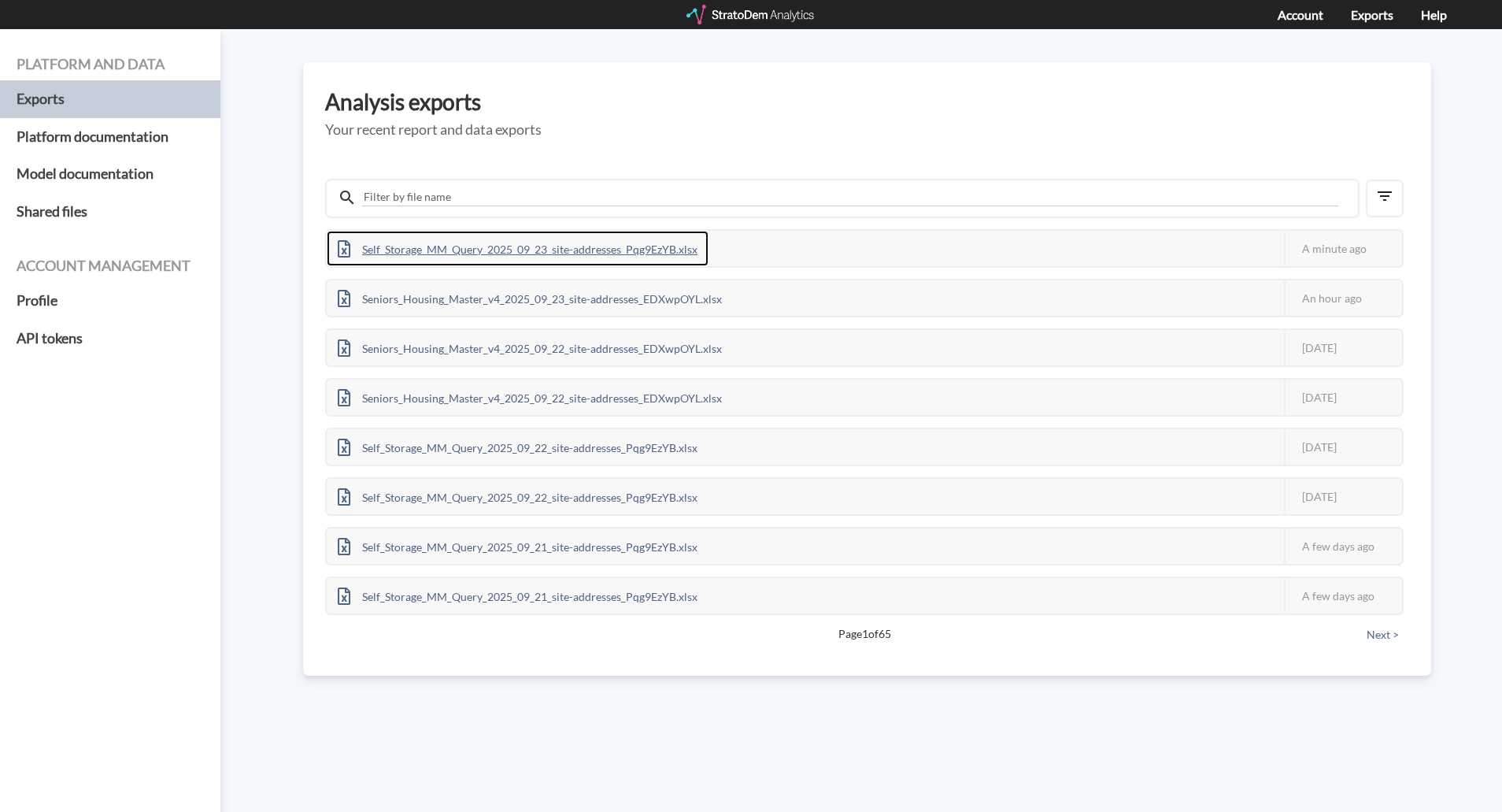
click at [598, 244] on div "Self_Storage_MM_Query_2025_09_23_site-addresses_Pqg9EzYB.xlsx" at bounding box center [517, 249] width 382 height 36
